Goal: Find specific fact: Find specific fact

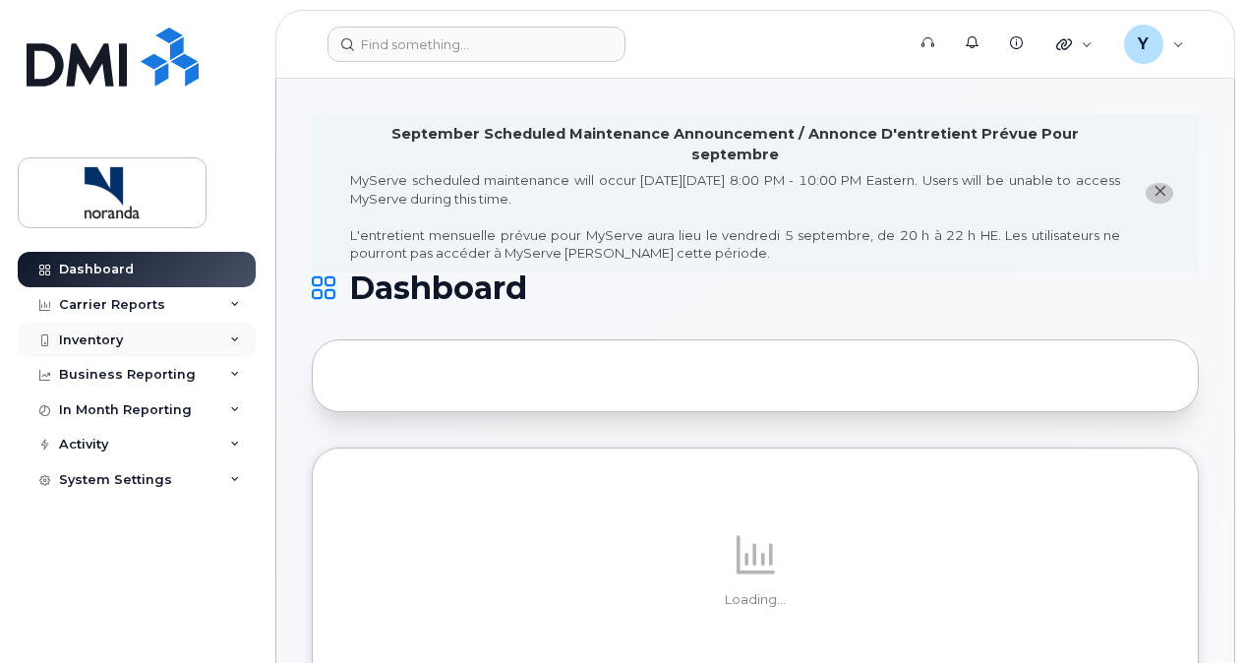
click at [106, 342] on div "Inventory" at bounding box center [91, 340] width 64 height 16
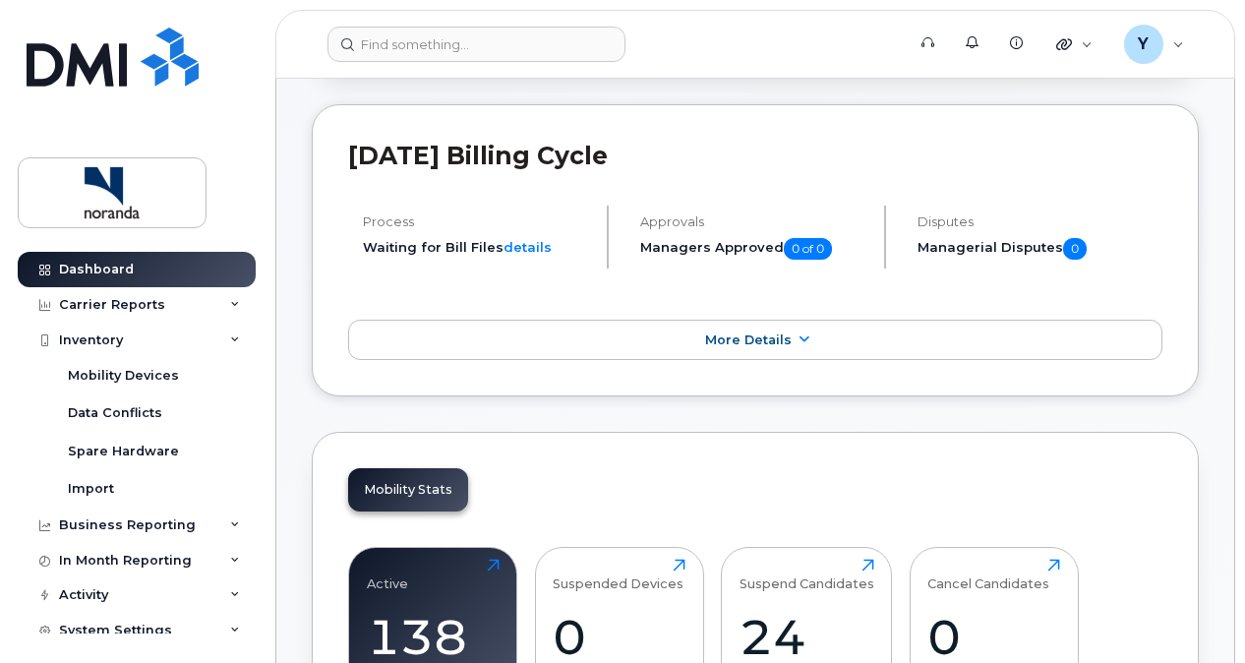
scroll to position [350, 0]
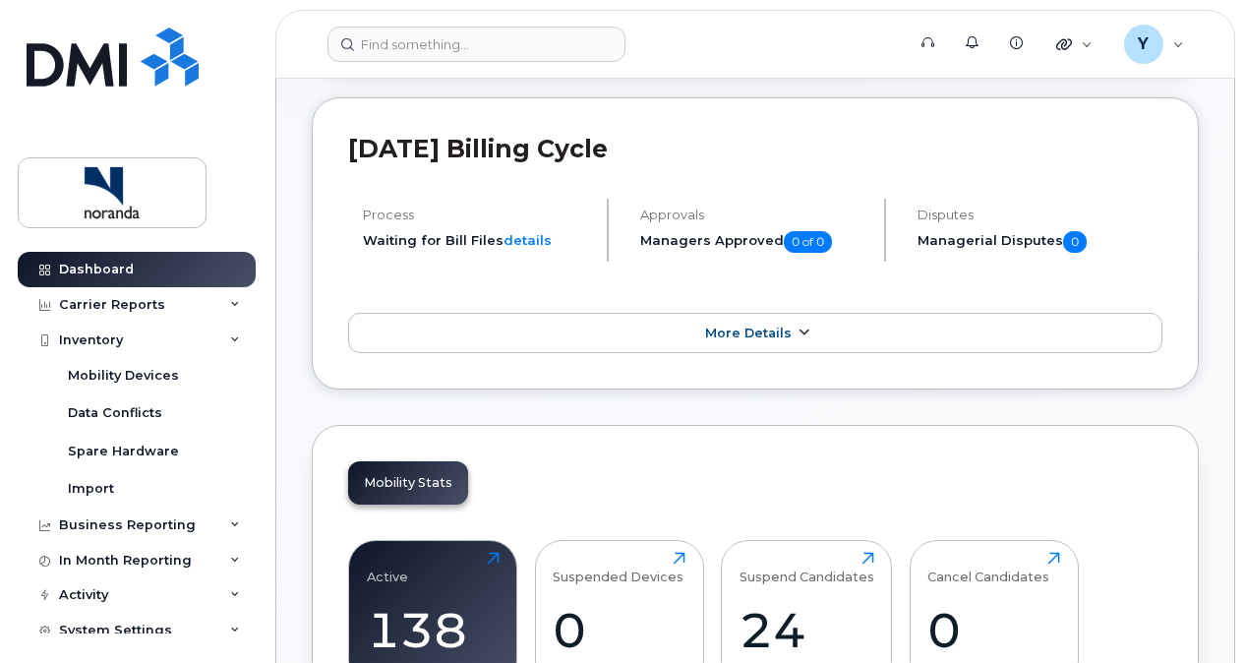
click at [517, 313] on link "More Details" at bounding box center [755, 333] width 814 height 41
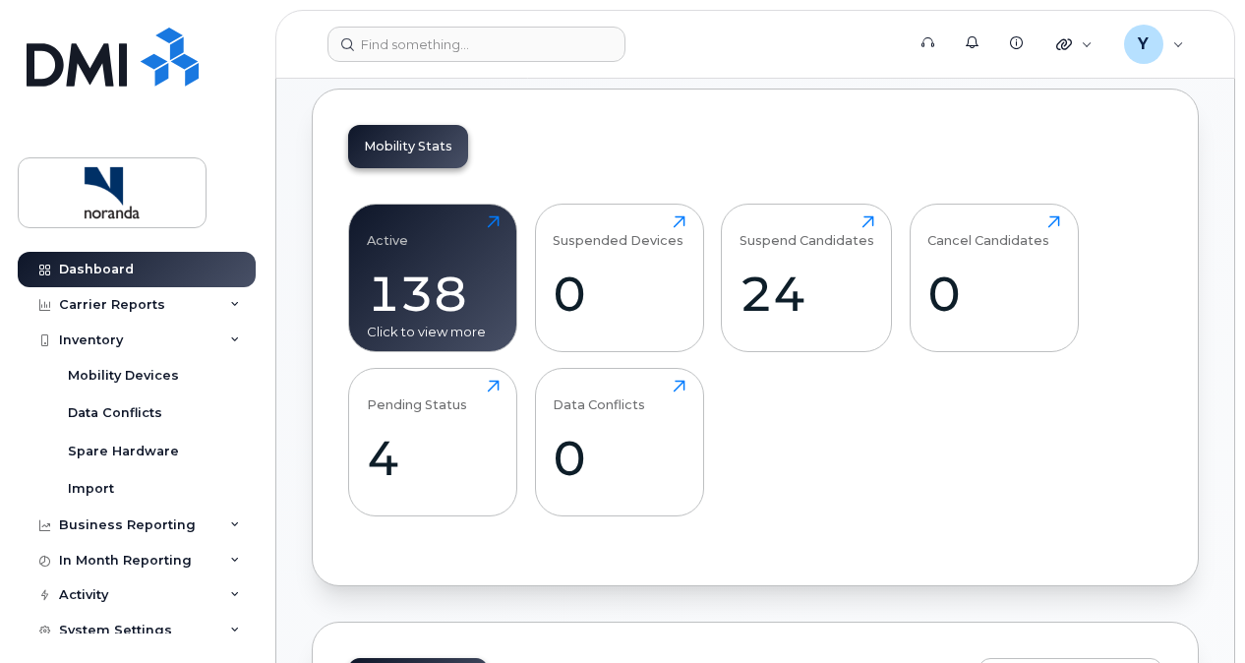
scroll to position [920, 0]
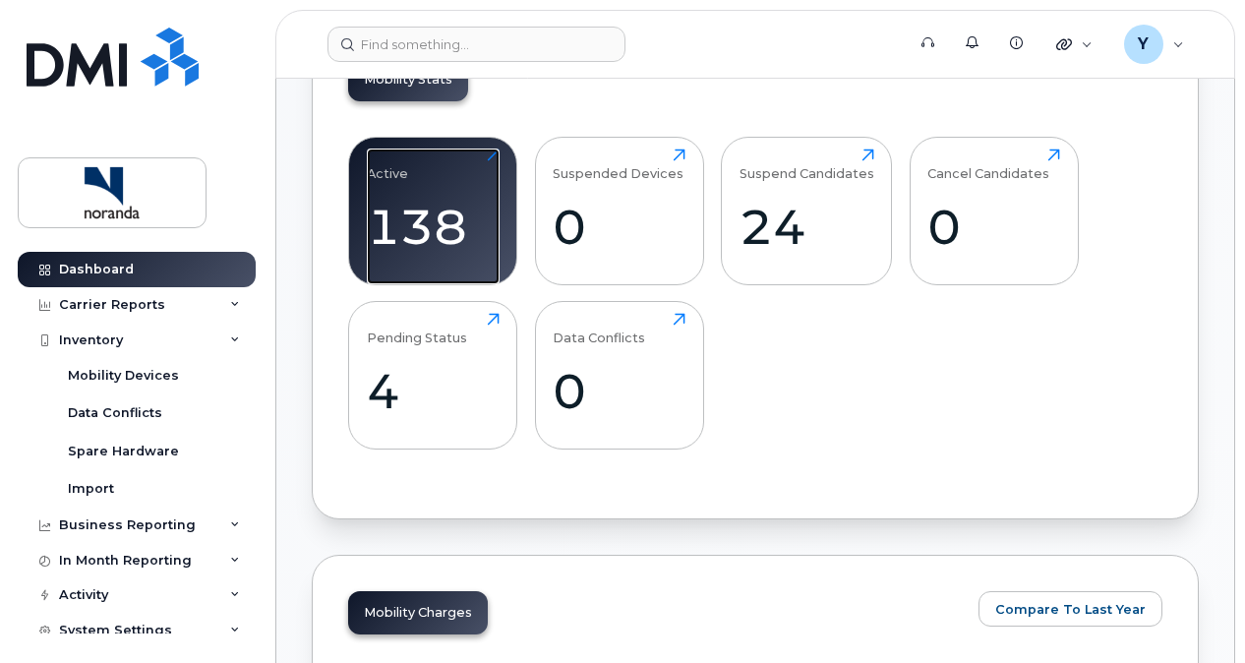
drag, startPoint x: 426, startPoint y: 207, endPoint x: 704, endPoint y: 289, distance: 290.3
click at [426, 207] on div "138" at bounding box center [433, 227] width 133 height 58
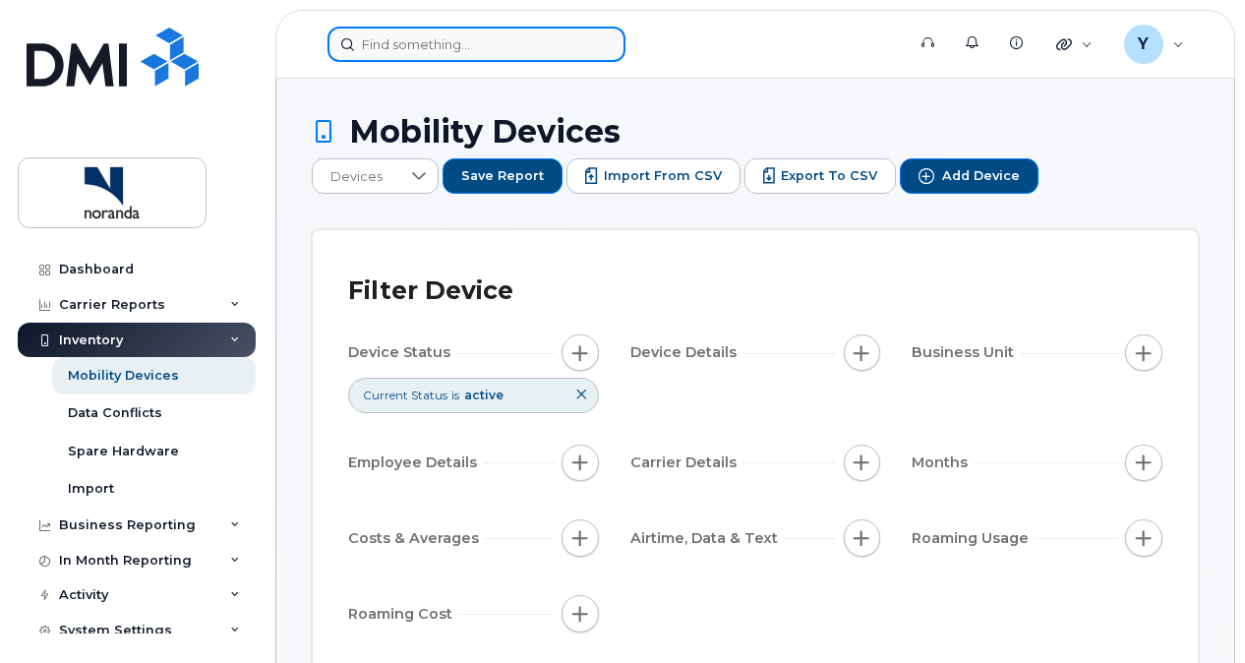
click at [438, 37] on input at bounding box center [476, 44] width 298 height 35
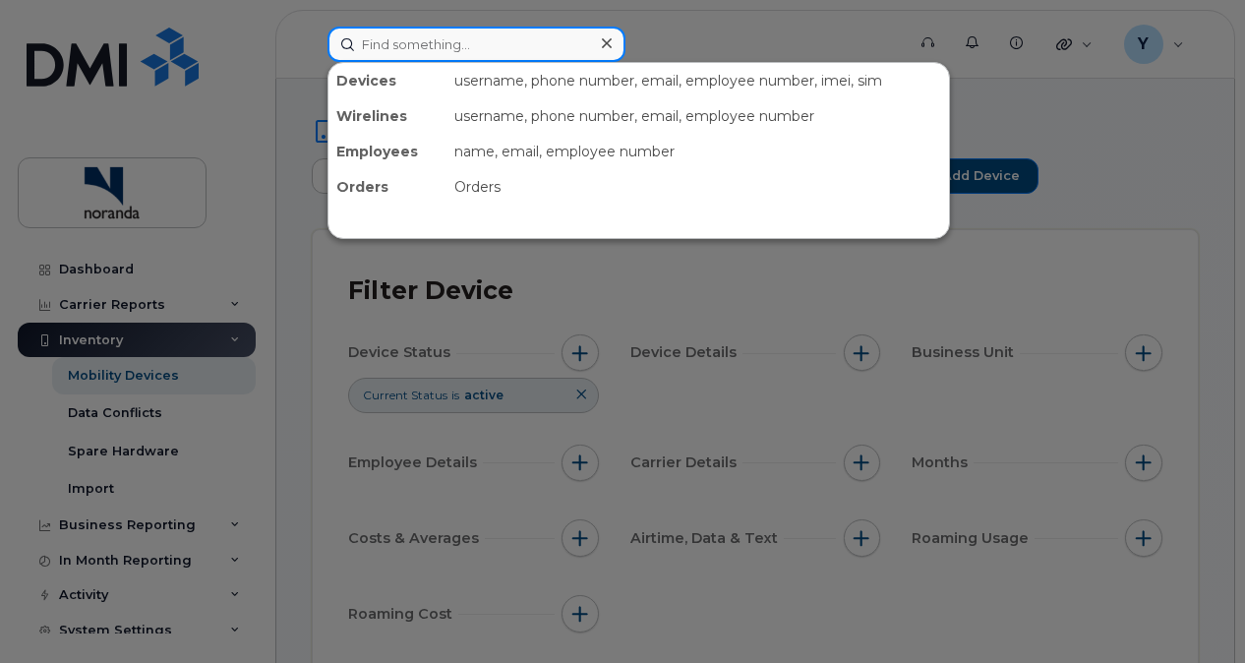
paste input "514-295-8887"
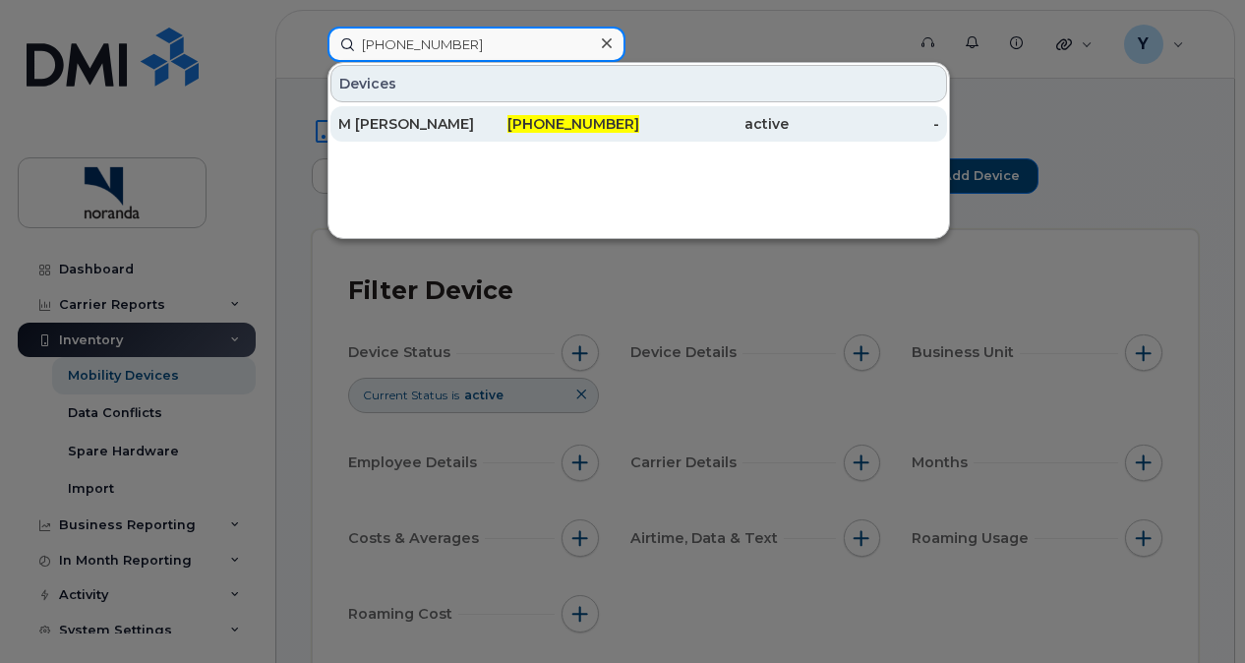
type input "514-295-8887"
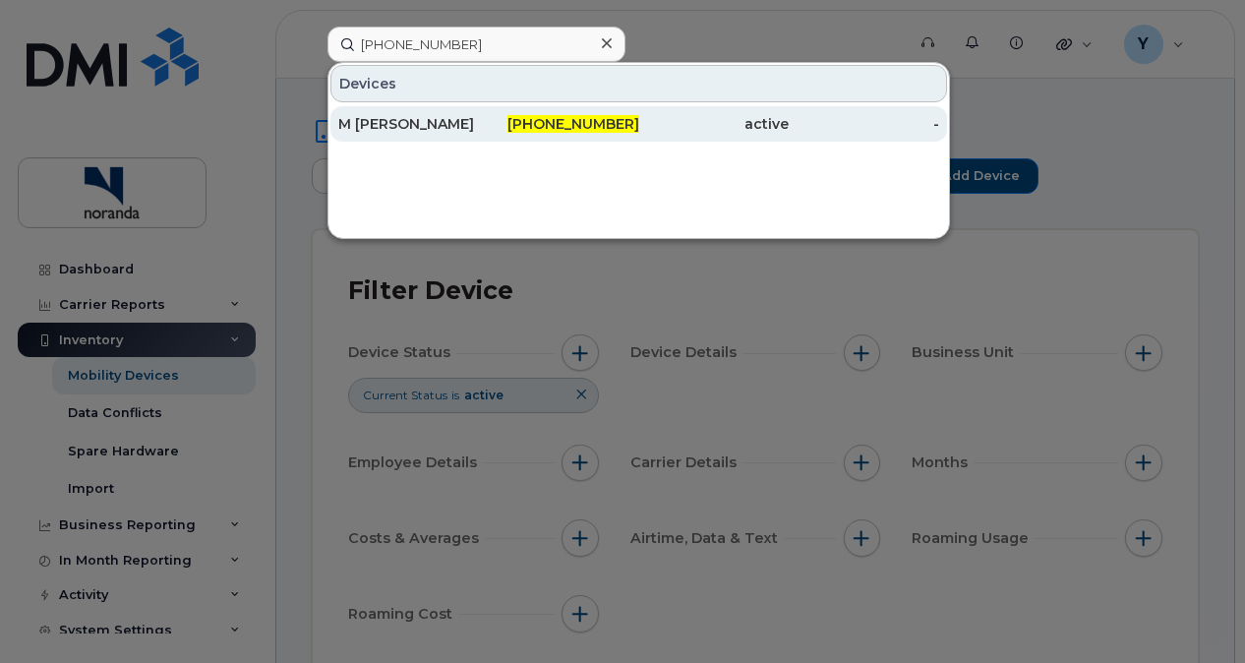
click at [578, 127] on span "514-295-8887" at bounding box center [573, 124] width 132 height 18
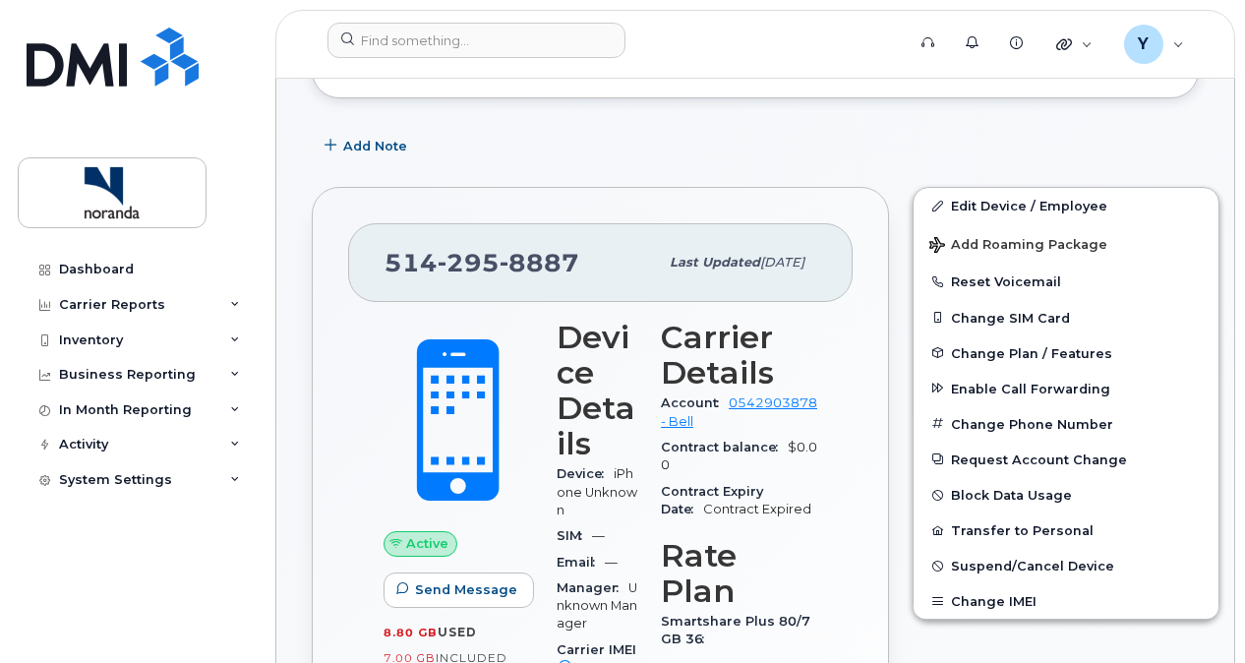
scroll to position [411, 0]
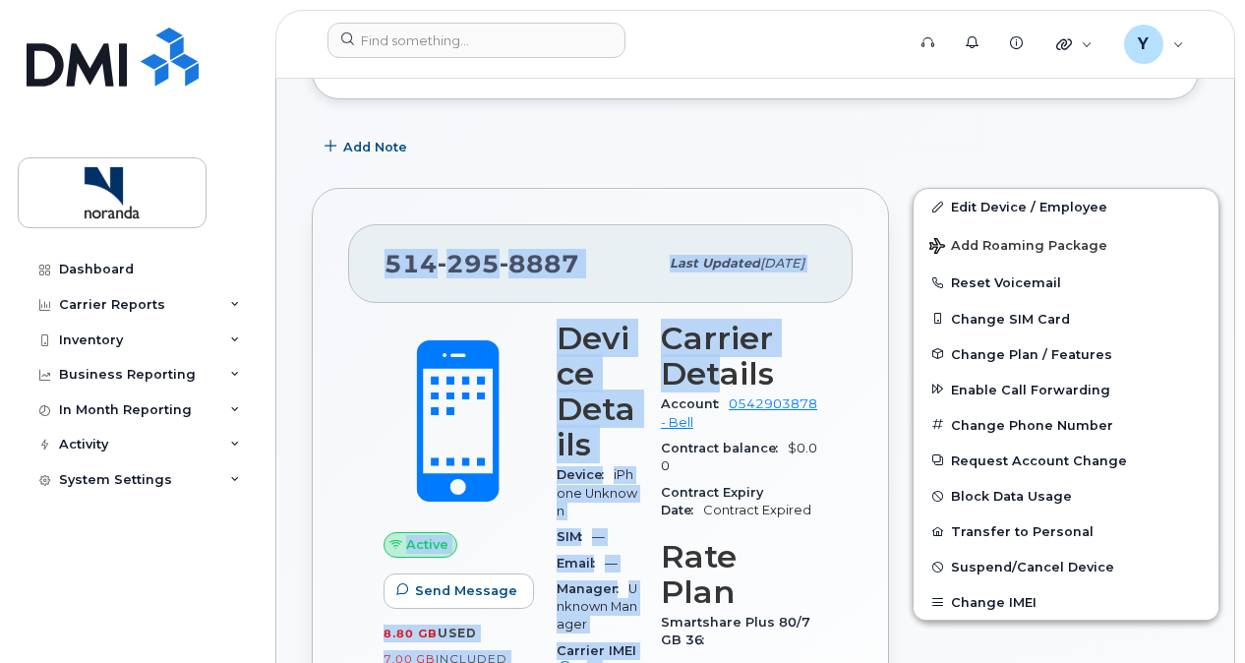
drag, startPoint x: 381, startPoint y: 243, endPoint x: 714, endPoint y: 386, distance: 363.0
click at [714, 386] on div "[PHONE_NUMBER] Last updated [DATE] Active Send Message 8.80 GB  used 7.00 GB  i…" at bounding box center [600, 628] width 577 height 880
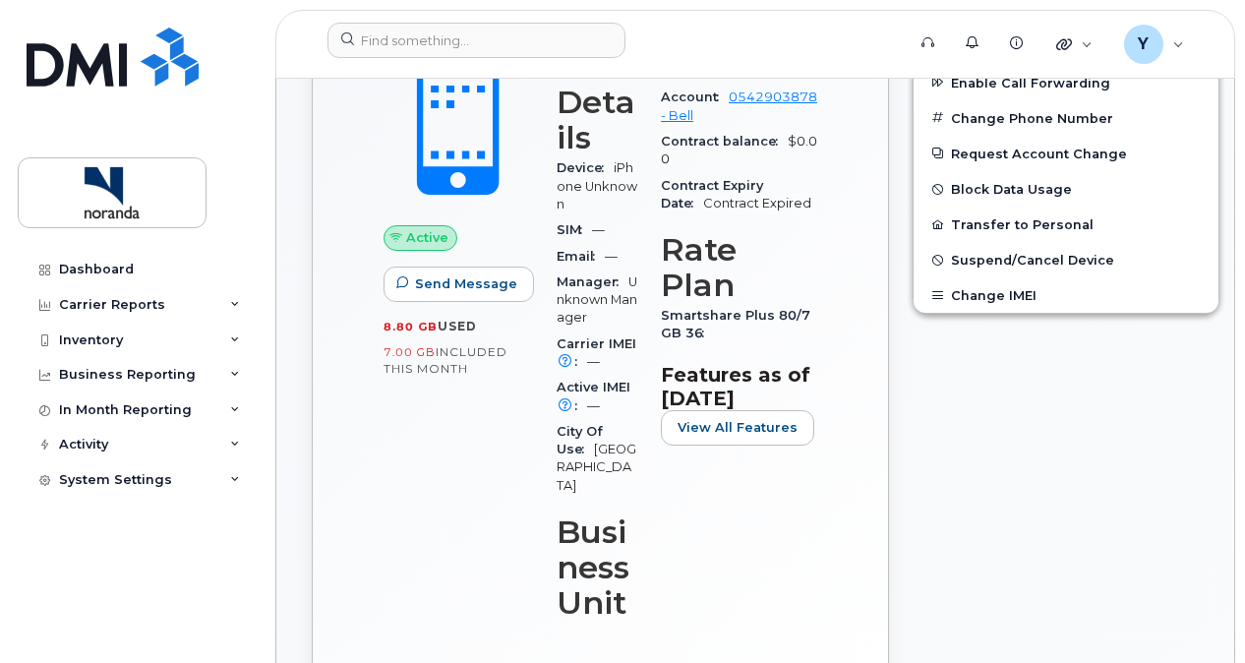
scroll to position [717, 0]
click at [852, 173] on div "[PHONE_NUMBER] Last updated [DATE] Active Send Message 8.80 GB  used 7.00 GB  i…" at bounding box center [600, 322] width 577 height 880
